Goal: Task Accomplishment & Management: Contribute content

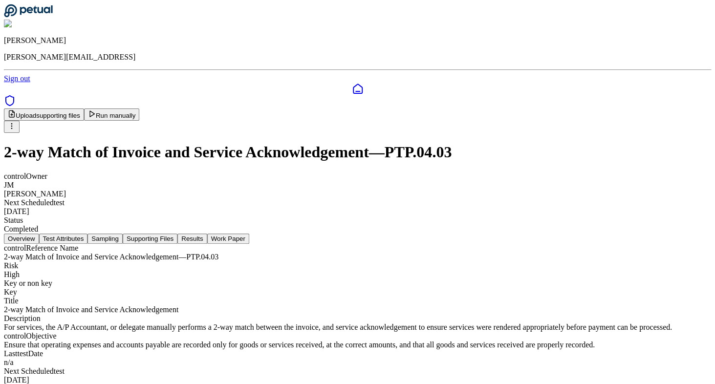
click at [177, 234] on button "Supporting Files" at bounding box center [150, 239] width 55 height 10
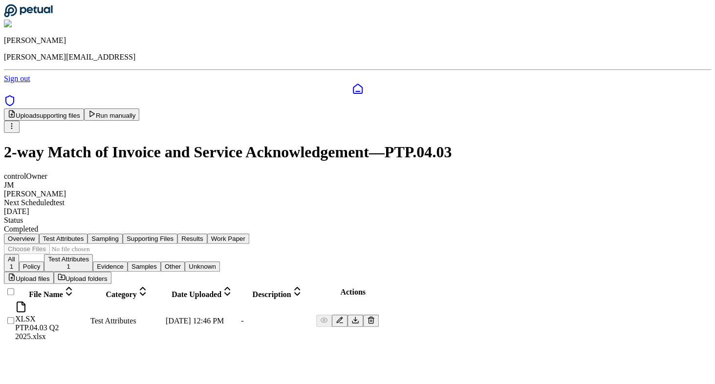
click at [207, 234] on button "Results" at bounding box center [191, 239] width 29 height 10
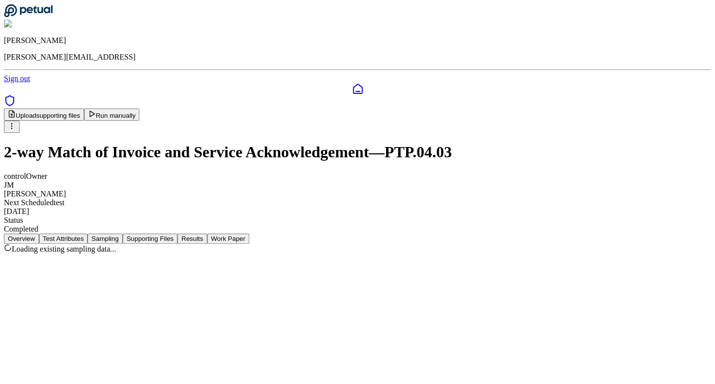
click at [123, 234] on button "Sampling" at bounding box center [104, 239] width 35 height 10
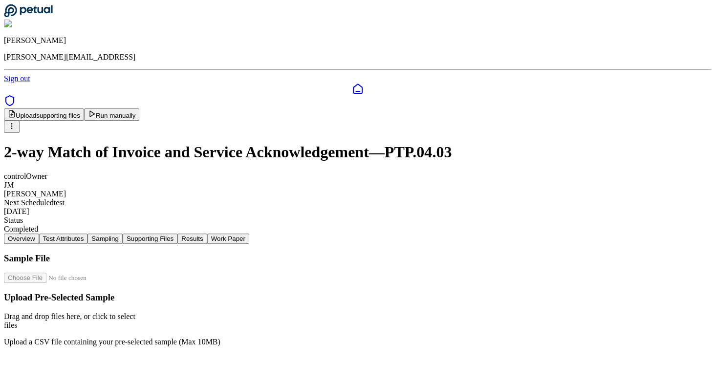
click at [177, 234] on button "Supporting Files" at bounding box center [150, 239] width 55 height 10
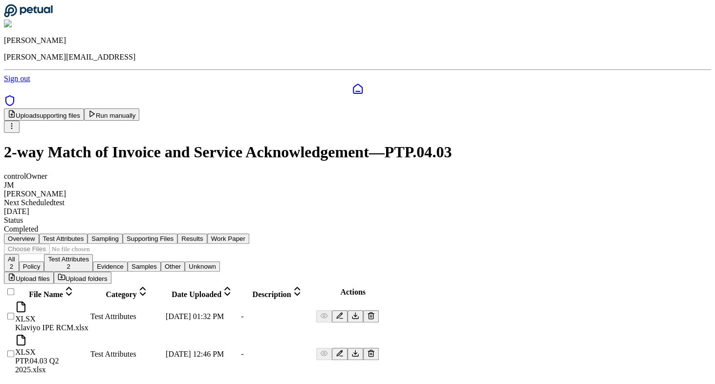
click at [352, 83] on icon at bounding box center [358, 89] width 12 height 12
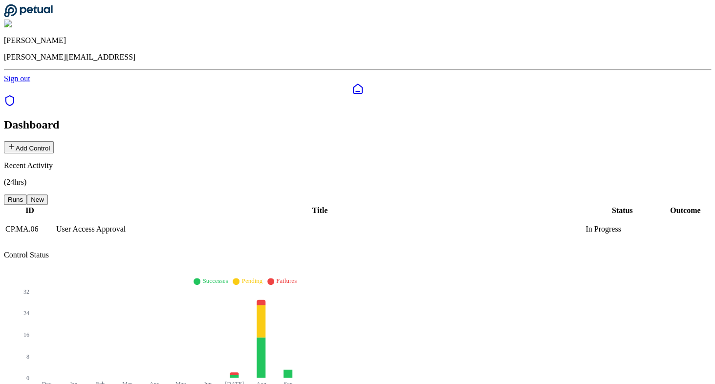
click at [54, 141] on button "Add Control" at bounding box center [29, 147] width 50 height 12
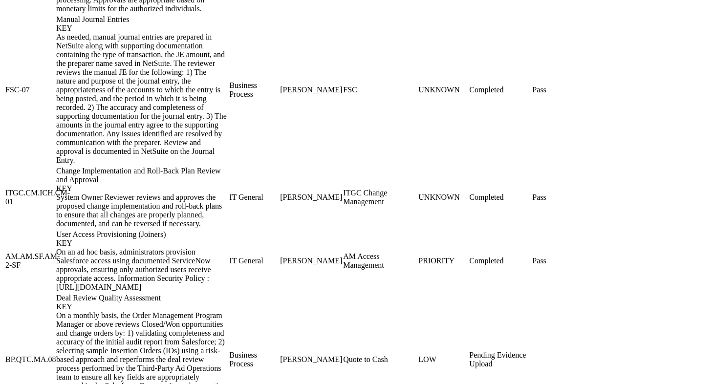
scroll to position [1430, 0]
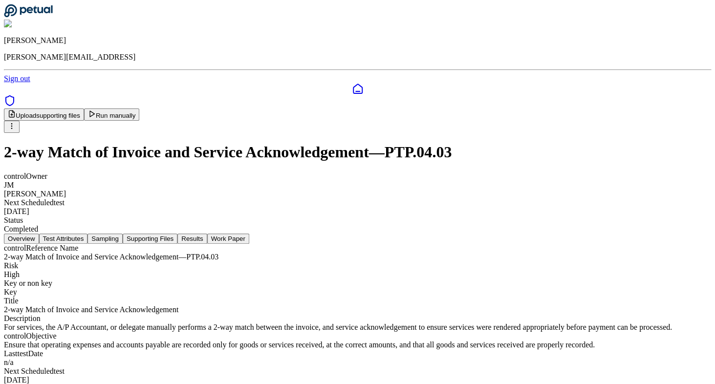
click at [88, 234] on button "Test Attributes" at bounding box center [63, 239] width 49 height 10
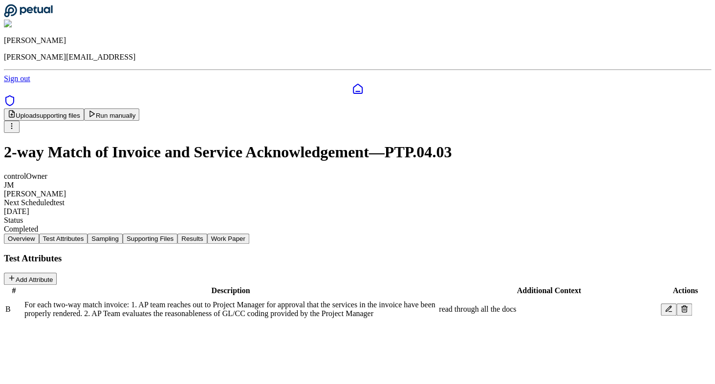
click at [123, 234] on button "Sampling" at bounding box center [104, 239] width 35 height 10
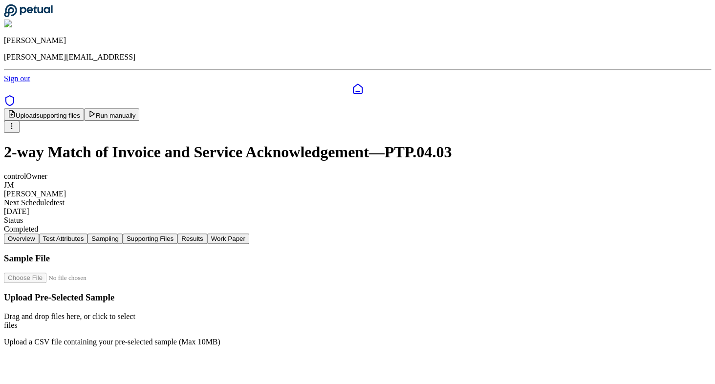
click at [177, 234] on button "Supporting Files" at bounding box center [150, 239] width 55 height 10
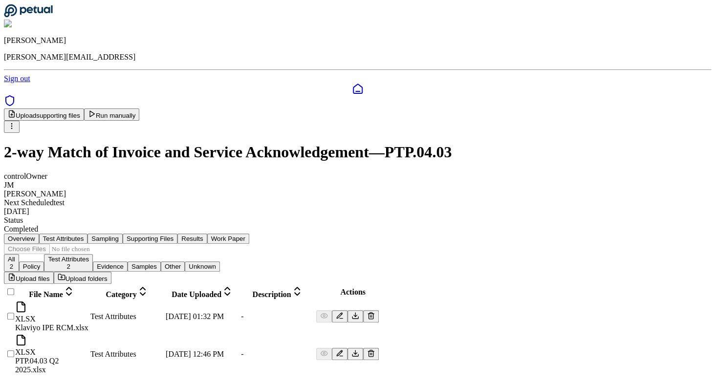
click at [13, 321] on div at bounding box center [9, 321] width 8 height 0
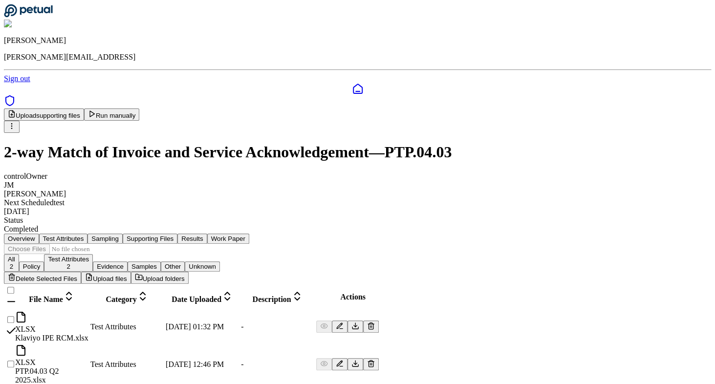
click at [81, 272] on button "Delete Selected Files" at bounding box center [42, 278] width 77 height 12
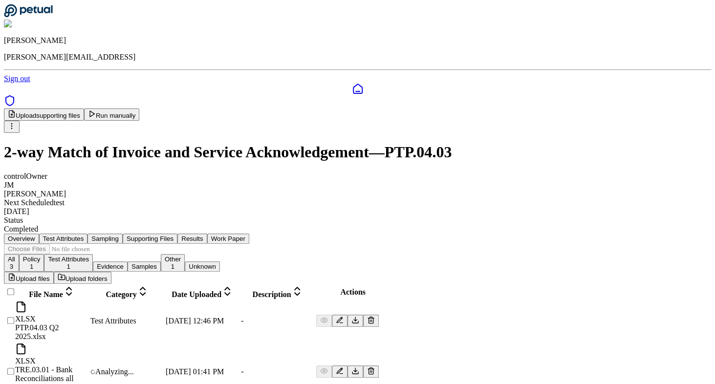
click at [88, 343] on div "XLSX TRE.03.01 - Bank Reconciliations all accounts as of July 2025.xlsx" at bounding box center [51, 372] width 73 height 58
click at [352, 83] on icon at bounding box center [358, 89] width 12 height 12
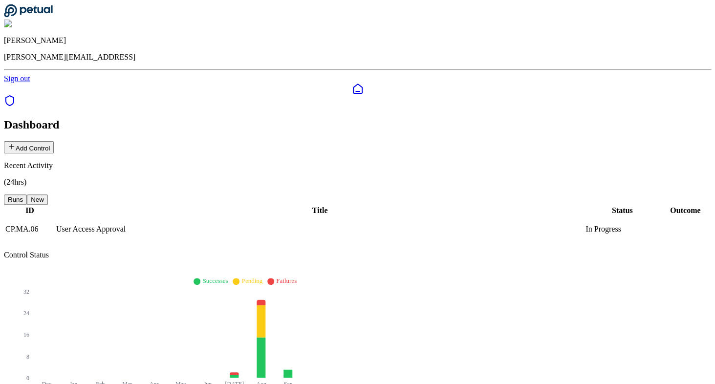
click at [54, 141] on button "Add Control" at bounding box center [29, 147] width 50 height 12
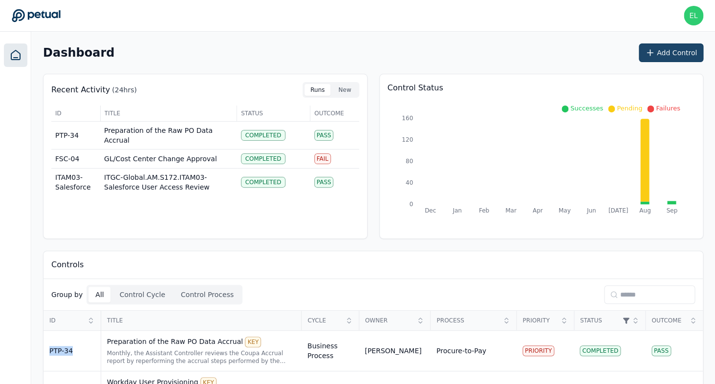
click at [675, 59] on button "Add Control" at bounding box center [671, 52] width 64 height 19
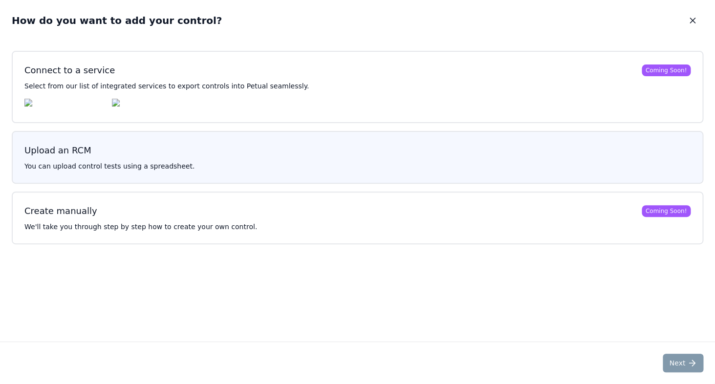
click at [151, 171] on p "You can upload control tests using a spreadsheet." at bounding box center [357, 166] width 666 height 10
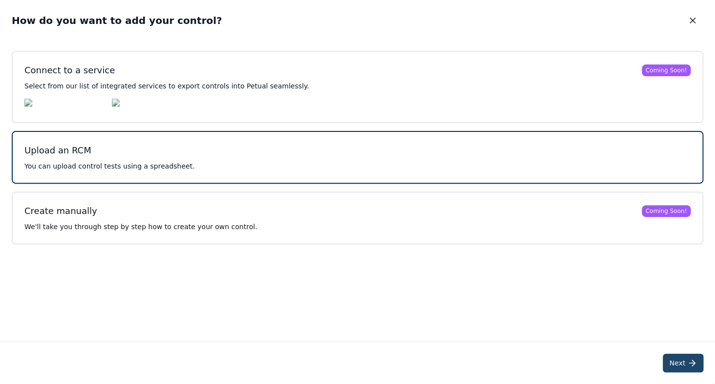
click at [679, 365] on button "Next" at bounding box center [683, 363] width 41 height 19
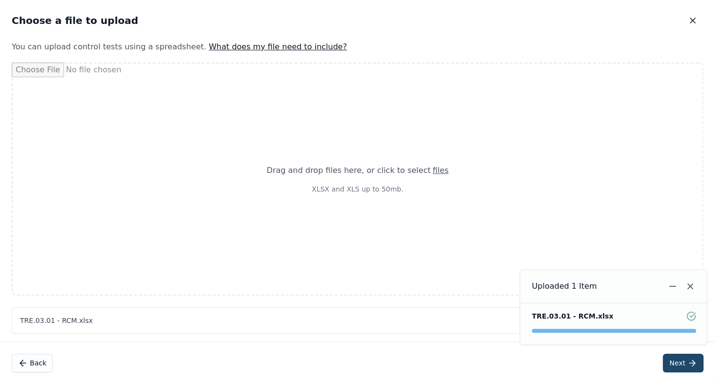
click at [688, 365] on icon at bounding box center [692, 363] width 10 height 10
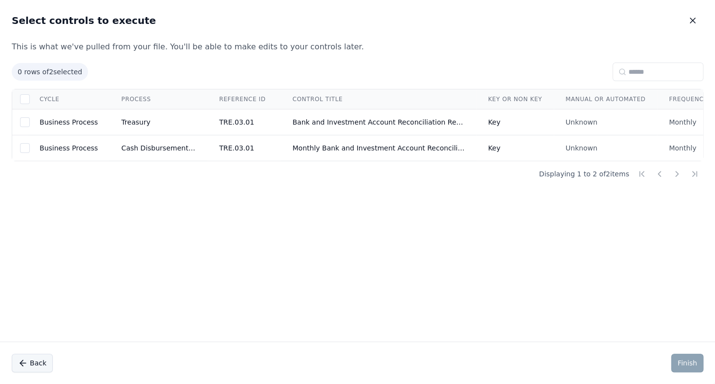
click at [34, 355] on button "Back" at bounding box center [32, 363] width 41 height 19
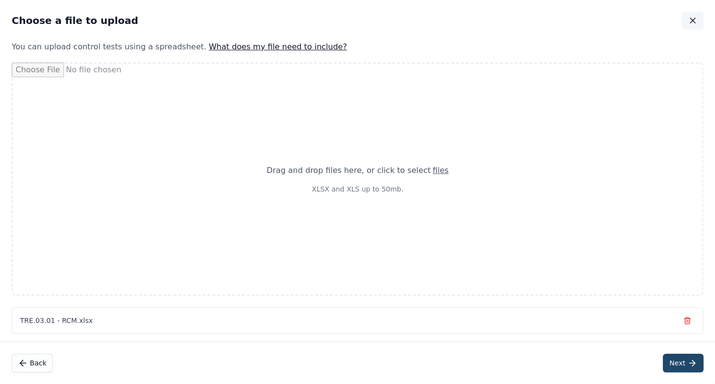
click at [691, 21] on icon "button" at bounding box center [692, 20] width 5 height 5
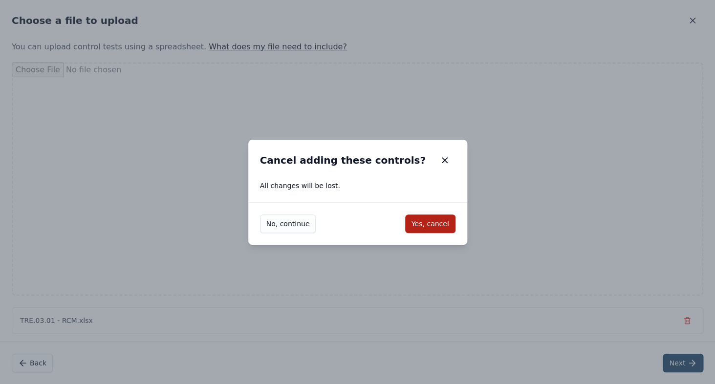
click at [428, 236] on div "No, continue Yes, cancel" at bounding box center [357, 223] width 219 height 43
click at [428, 218] on button "Yes, cancel" at bounding box center [430, 223] width 50 height 19
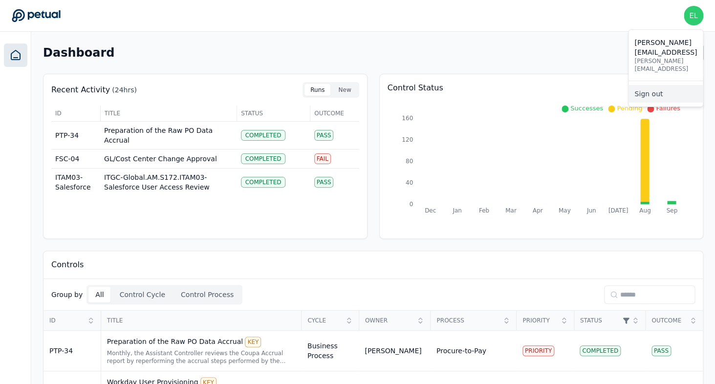
click at [664, 85] on link "Sign out" at bounding box center [665, 94] width 74 height 18
